Goal: Task Accomplishment & Management: Use online tool/utility

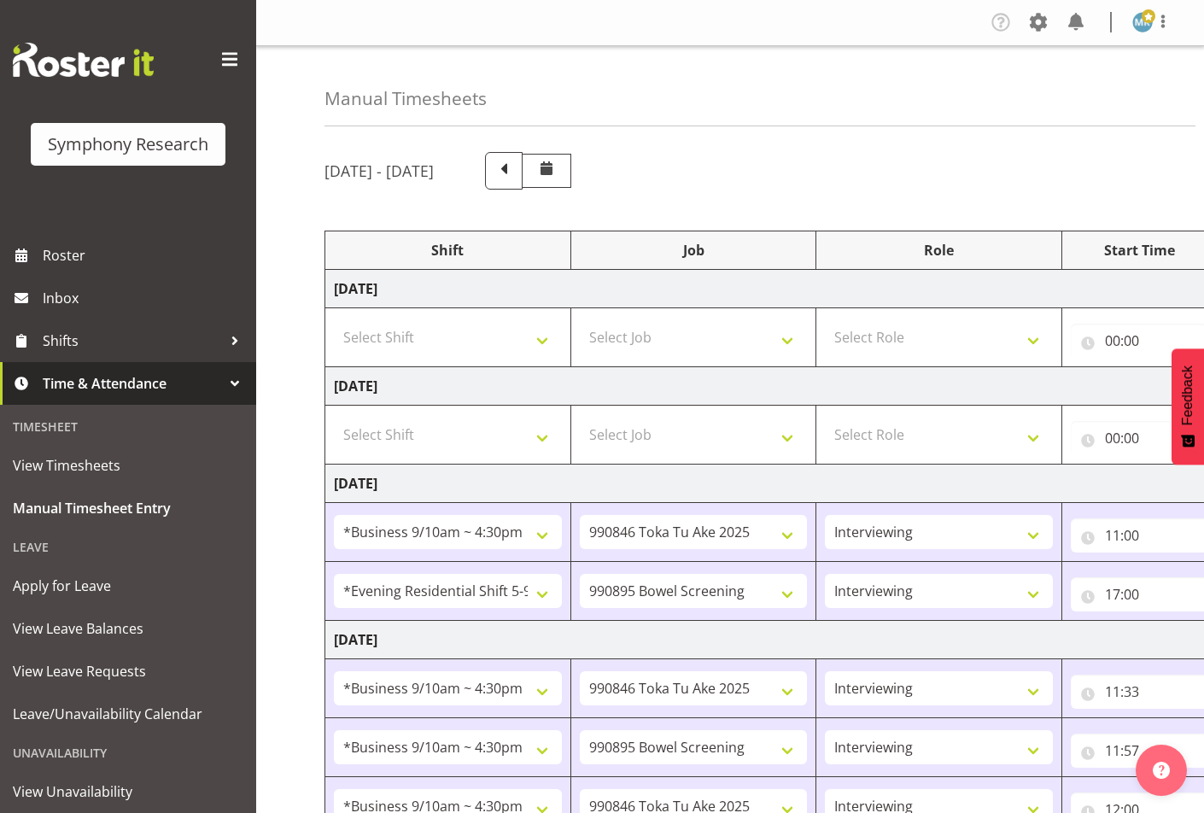
select select "26078"
select select "9426"
select select "47"
select select "48116"
select select "10632"
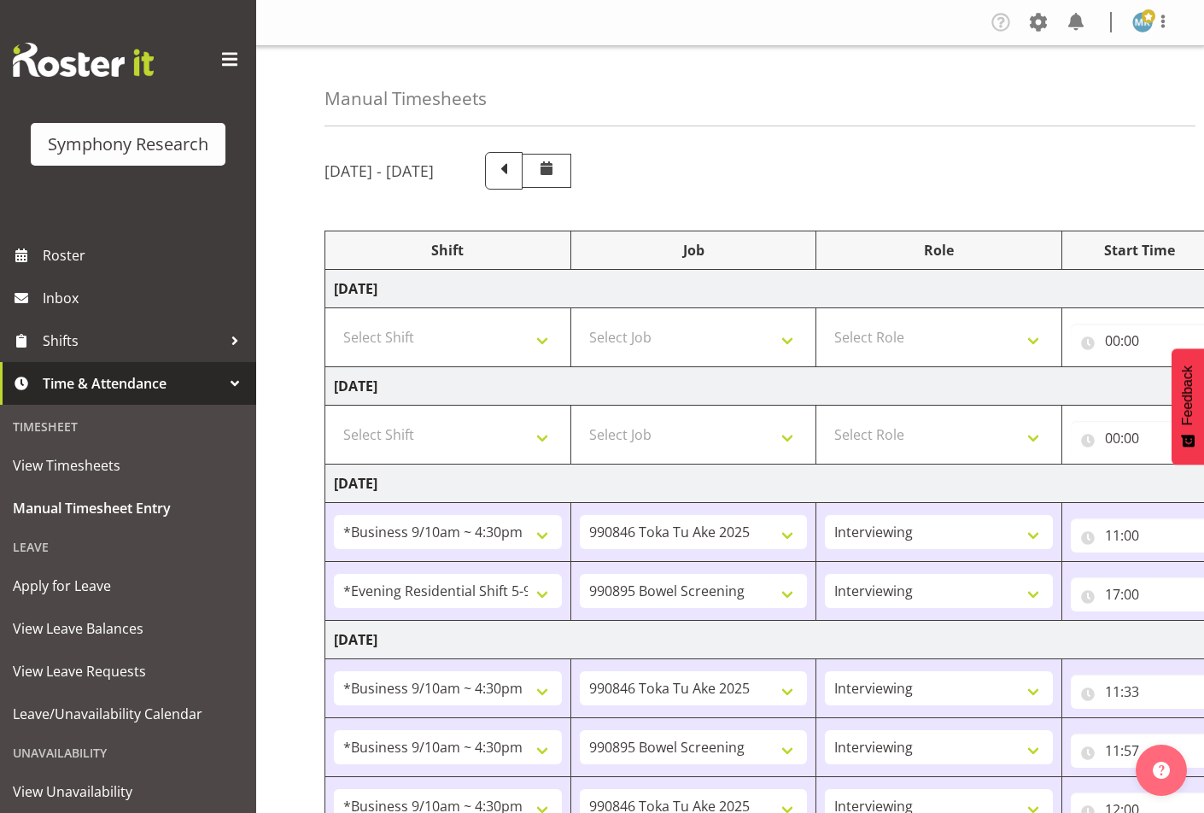
select select "47"
select select "26078"
select select "9426"
select select "47"
select select "26078"
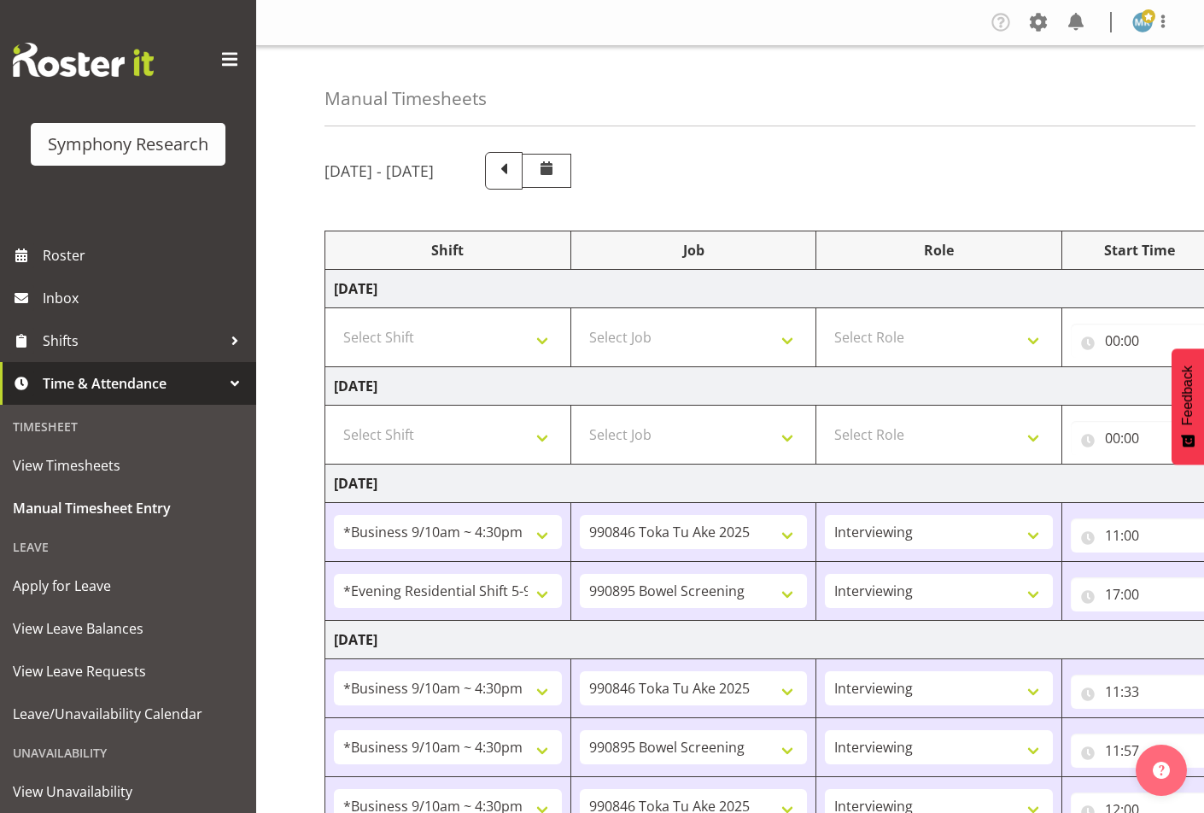
select select "10632"
select select "47"
select select "26078"
select select "9426"
select select "47"
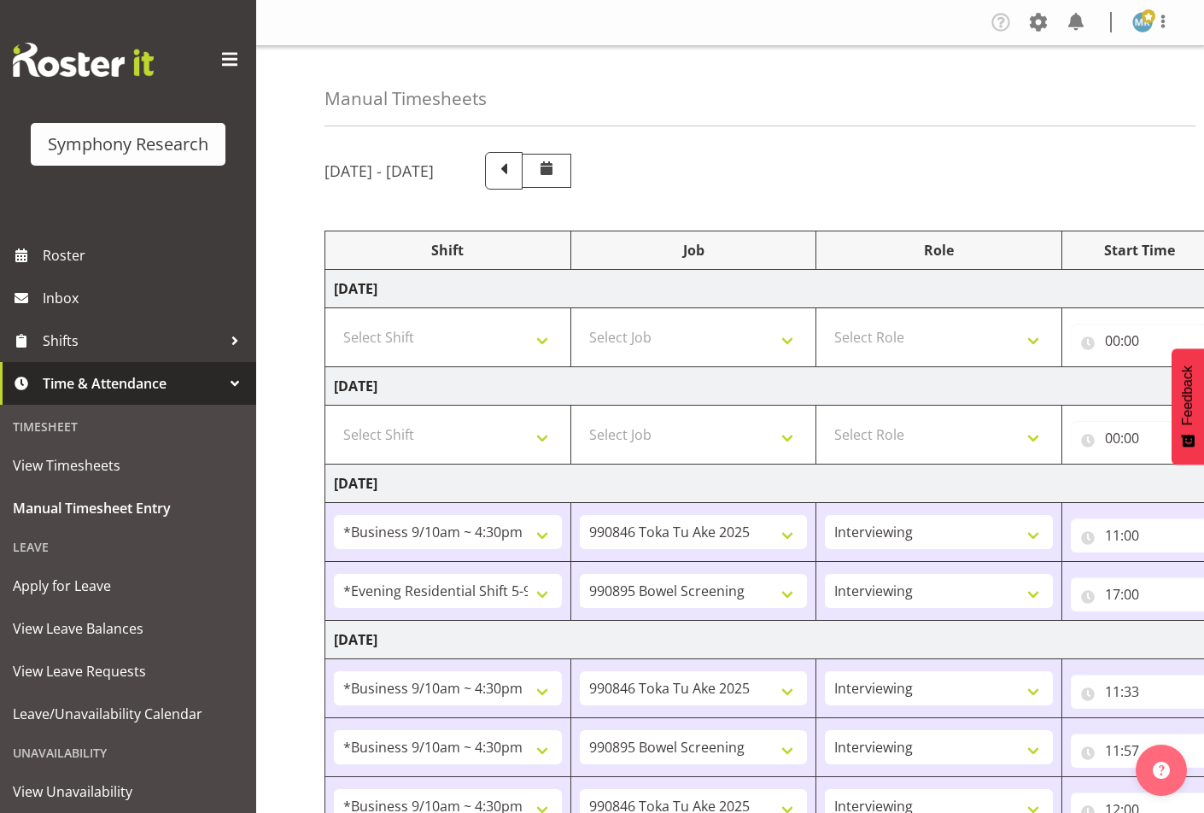
select select "26078"
select select "9426"
select select "47"
select select "26078"
select select "9426"
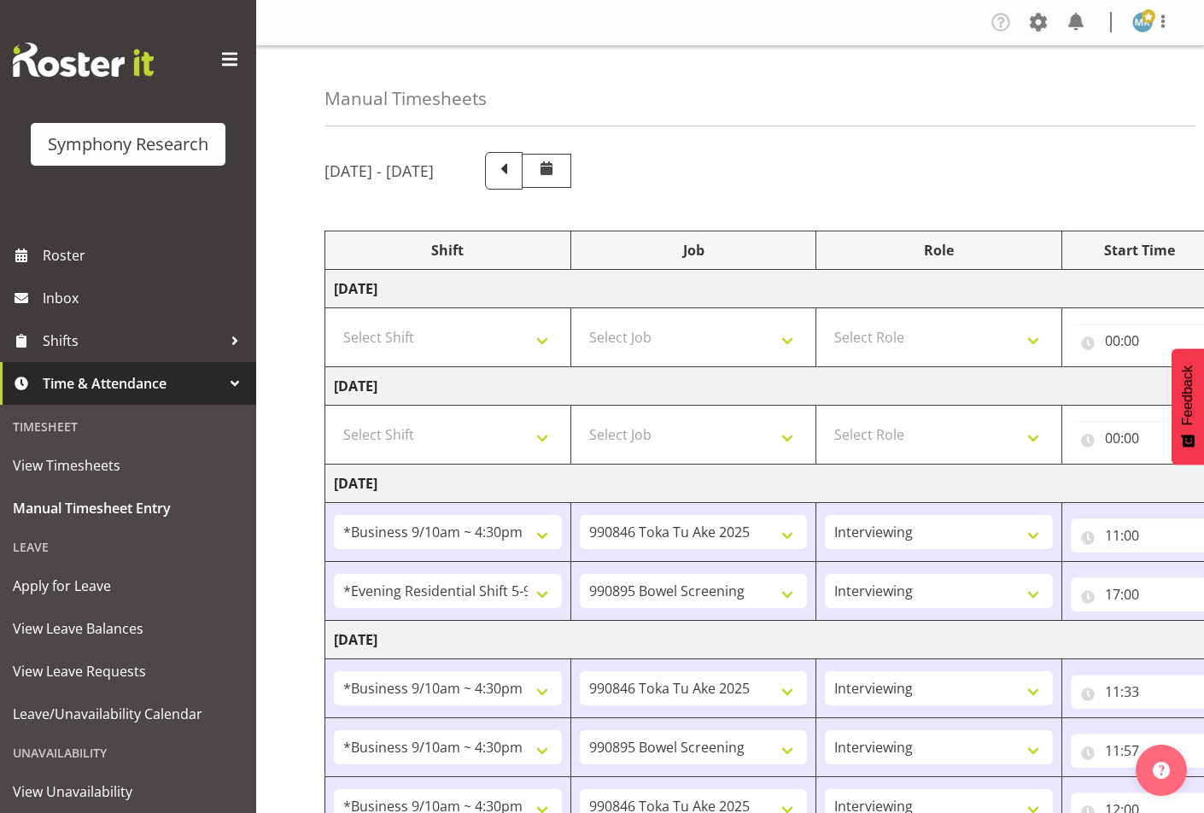
select select "47"
select select "26078"
select select "10575"
select select "47"
select select "26078"
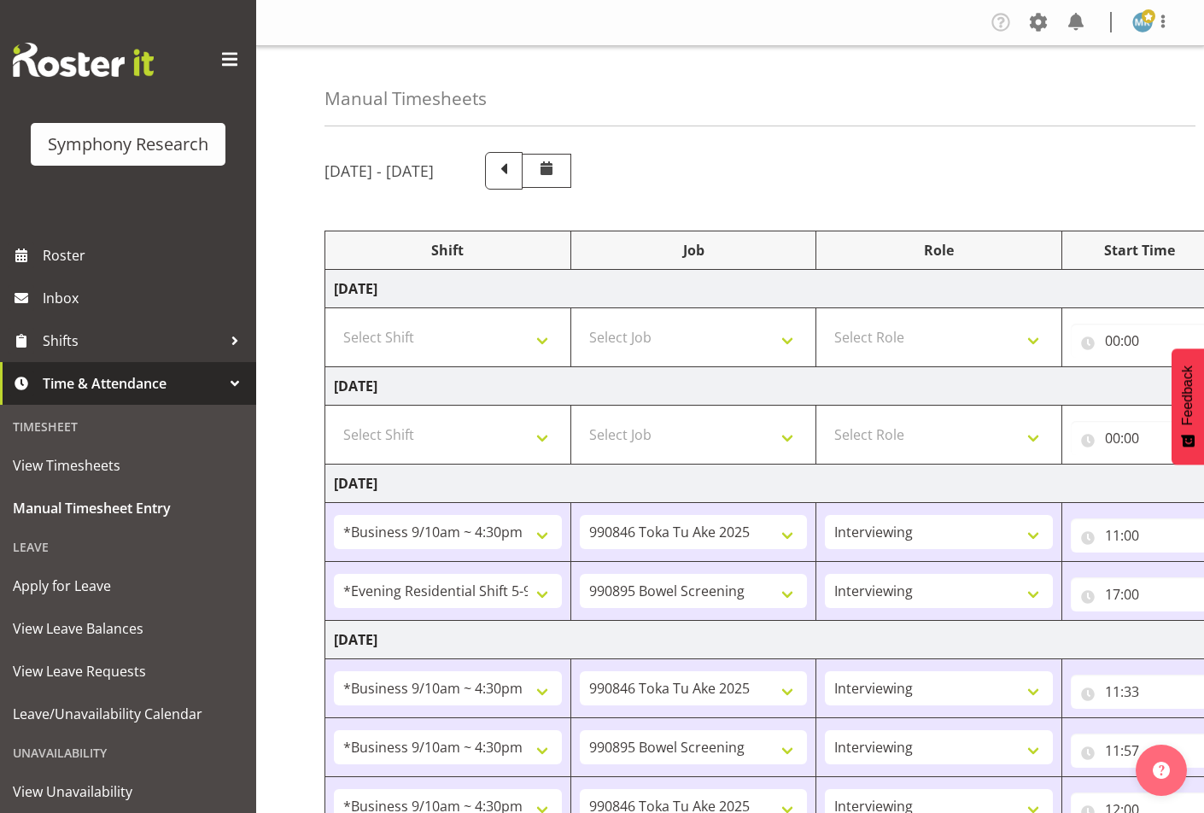
select select "9426"
select select "47"
select select "48116"
select select "10632"
select select "47"
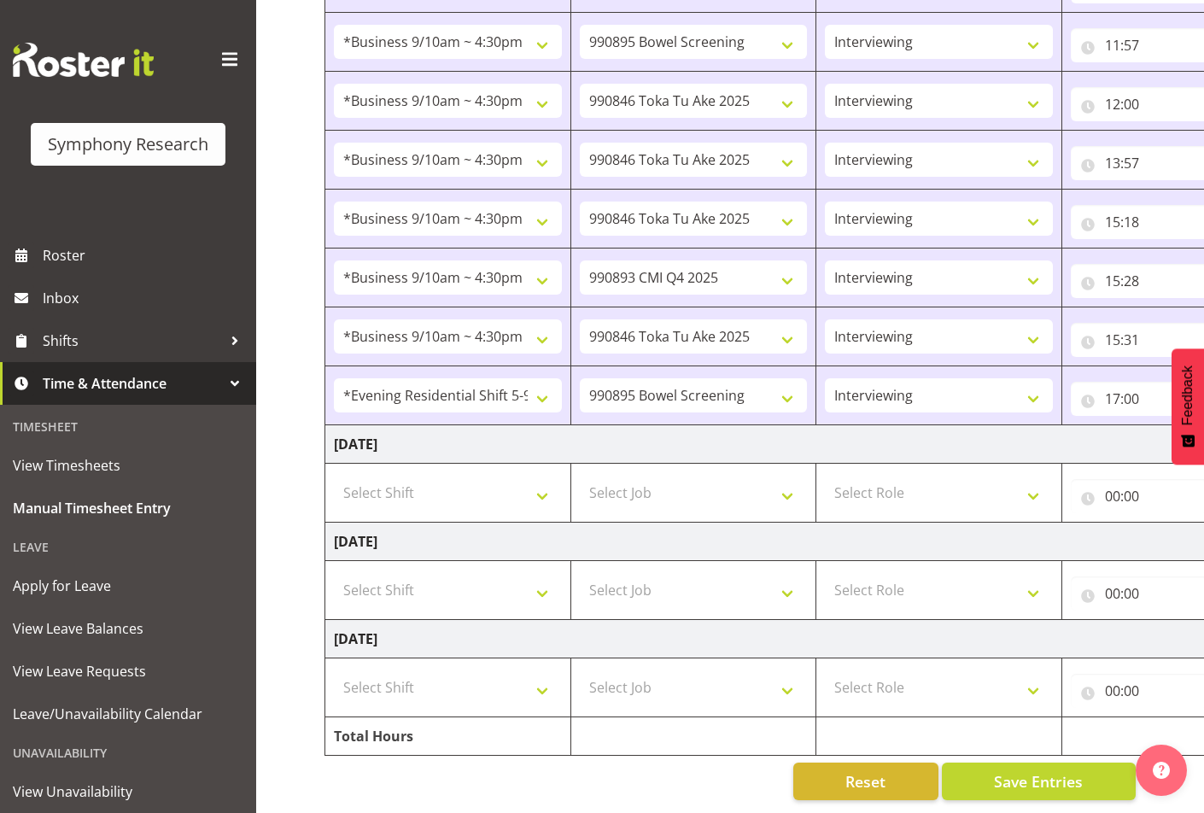
scroll to position [0, 316]
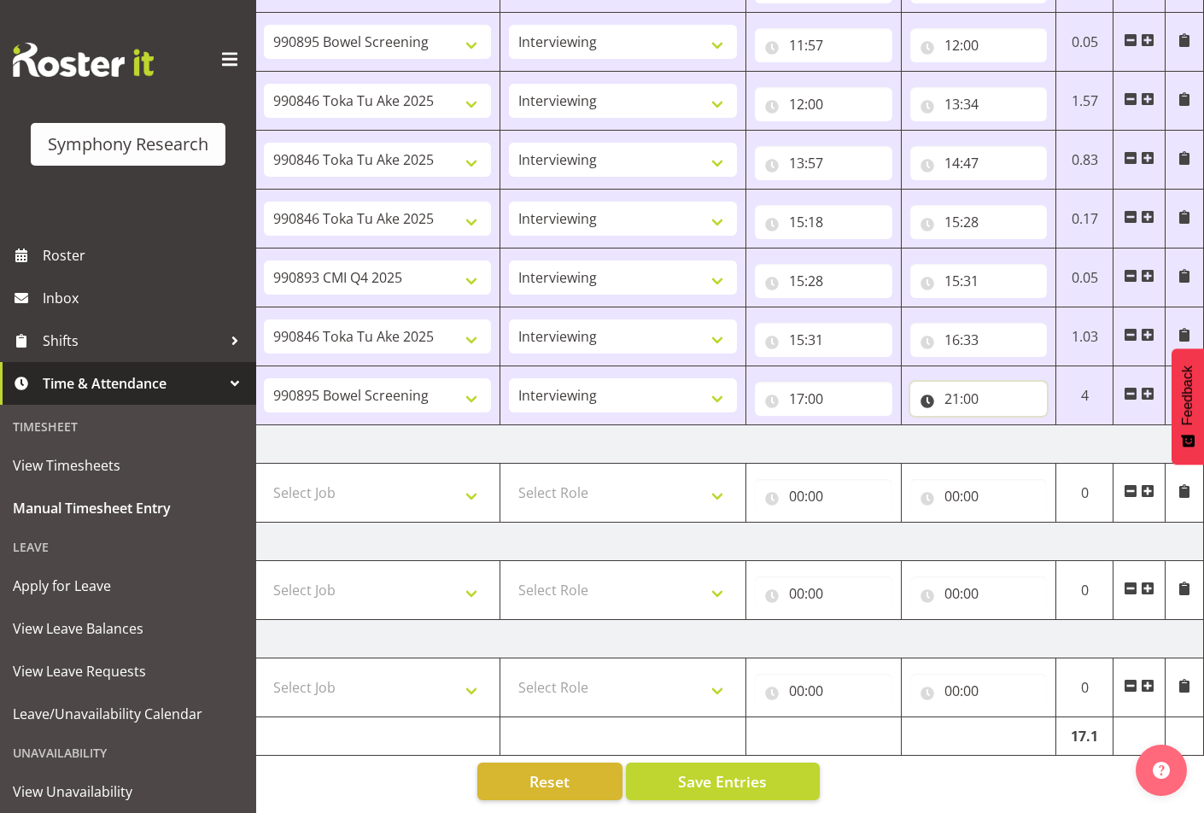
click at [968, 382] on input "21:00" at bounding box center [978, 399] width 137 height 34
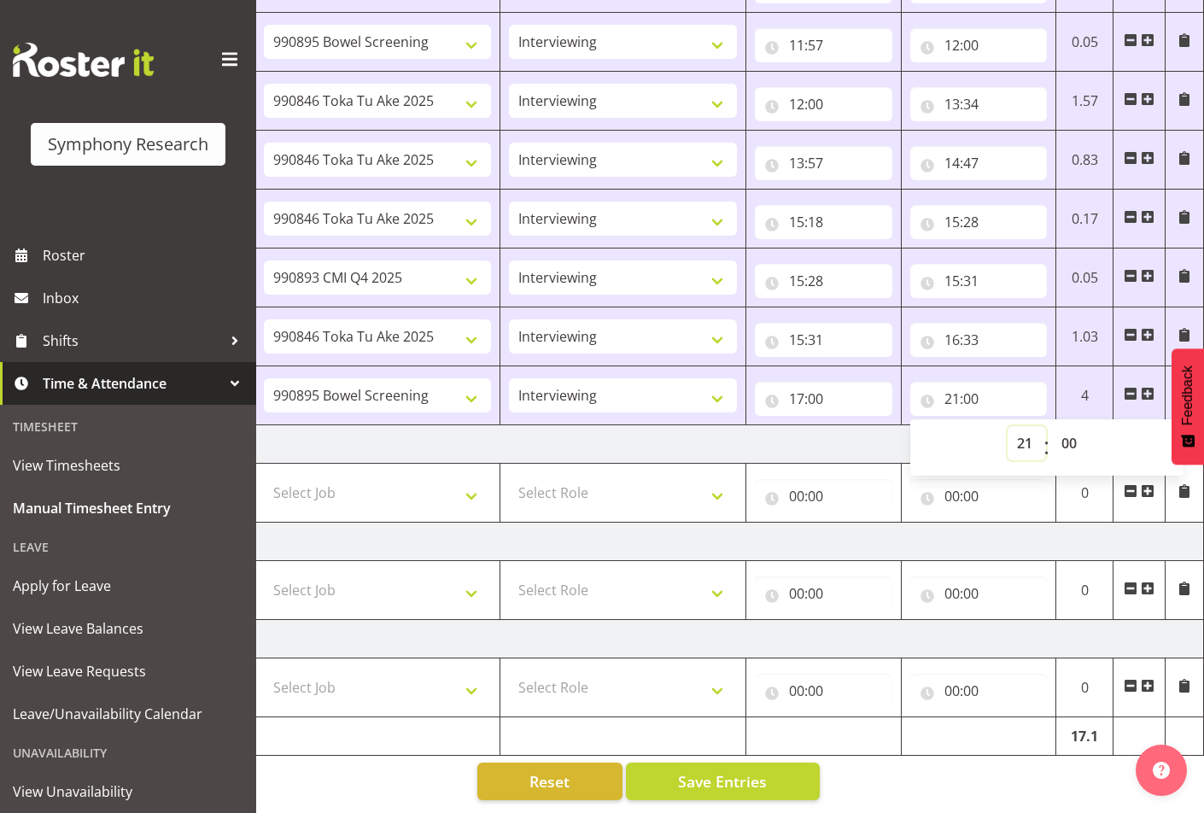
click at [1018, 442] on select "00 01 02 03 04 05 06 07 08 09 10 11 12 13 14 15 16 17 18 19 20 21 22 23" at bounding box center [1026, 443] width 38 height 34
select select "19"
click at [1007, 426] on select "00 01 02 03 04 05 06 07 08 09 10 11 12 13 14 15 16 17 18 19 20 21 22 23" at bounding box center [1026, 443] width 38 height 34
type input "19:00"
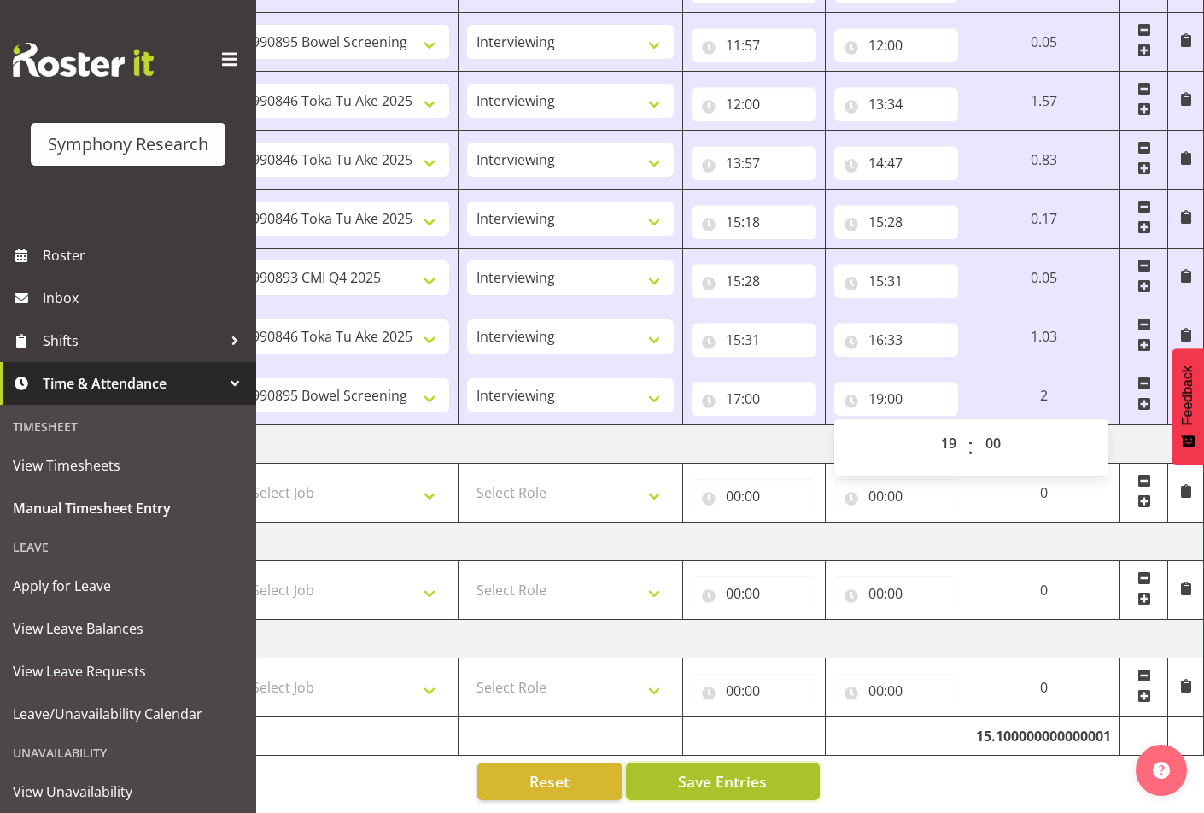
click at [755, 770] on span "Save Entries" at bounding box center [722, 781] width 89 height 22
